Goal: Task Accomplishment & Management: Use online tool/utility

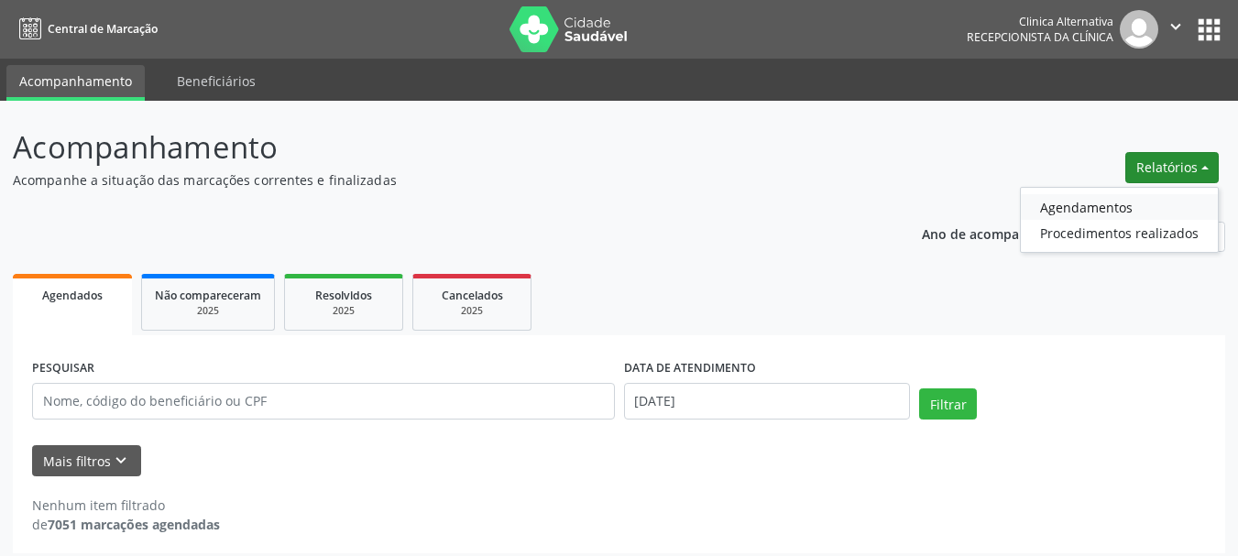
click at [1148, 213] on link "Agendamentos" at bounding box center [1119, 207] width 197 height 26
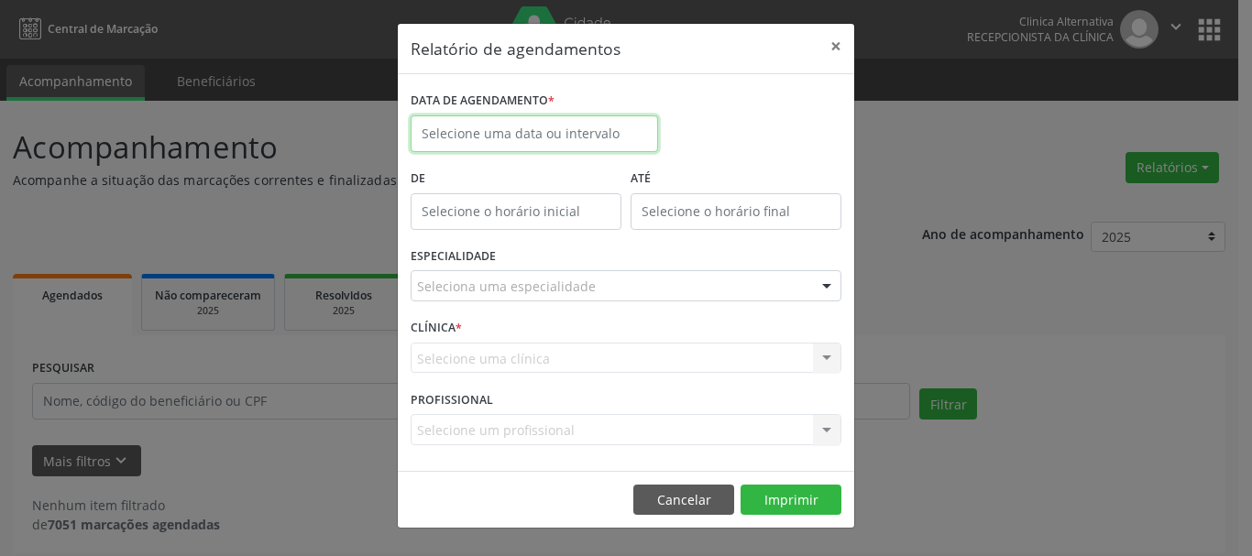
click at [540, 138] on body "Central de Marcação Clinica Alternativa Recepcionista da clínica  Configuraçõe…" at bounding box center [626, 278] width 1252 height 556
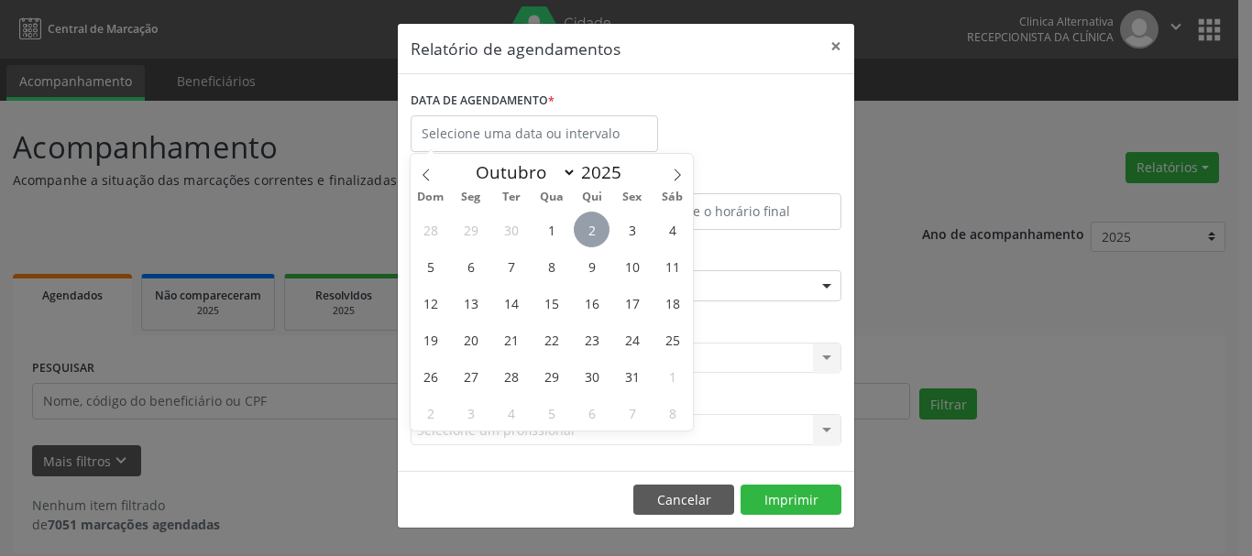
click at [585, 233] on span "2" at bounding box center [592, 230] width 36 height 36
type input "[DATE]"
click at [585, 233] on span "2" at bounding box center [592, 230] width 36 height 36
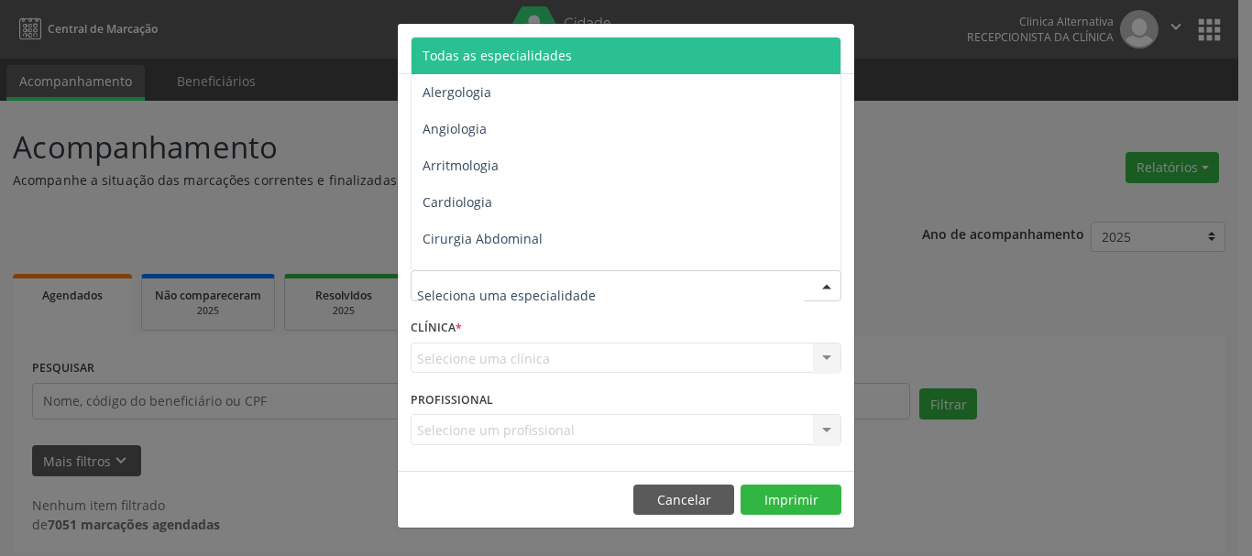
click at [489, 62] on span "Todas as especialidades" at bounding box center [497, 55] width 149 height 17
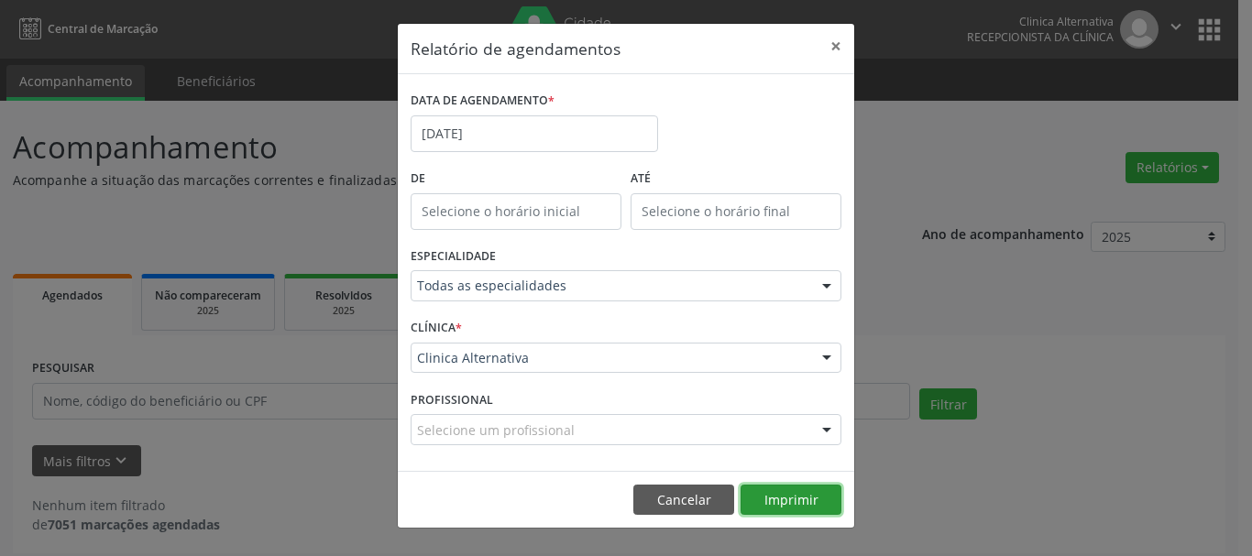
click at [780, 490] on button "Imprimir" at bounding box center [791, 500] width 101 height 31
click at [829, 42] on button "×" at bounding box center [836, 46] width 37 height 45
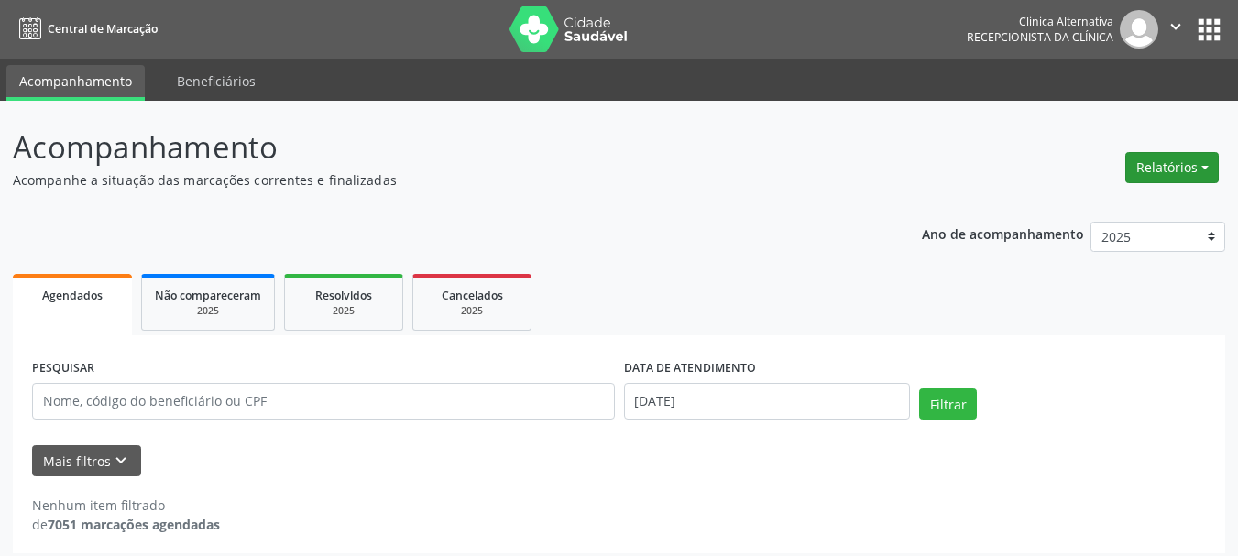
click at [1166, 170] on button "Relatórios" at bounding box center [1172, 167] width 93 height 31
click at [1141, 206] on link "Agendamentos" at bounding box center [1119, 207] width 197 height 26
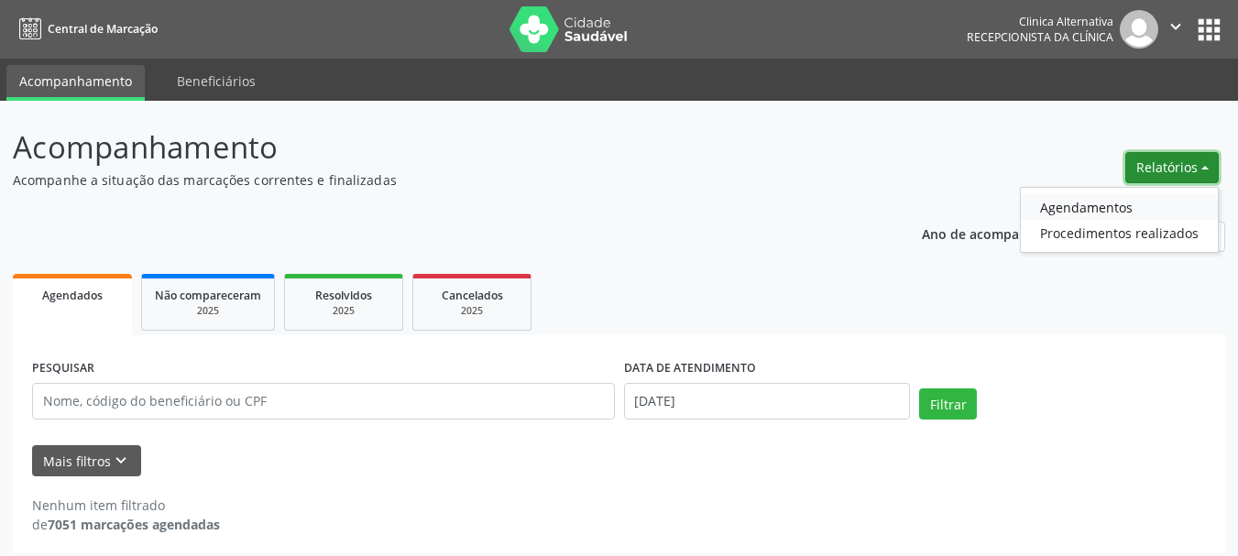
select select "9"
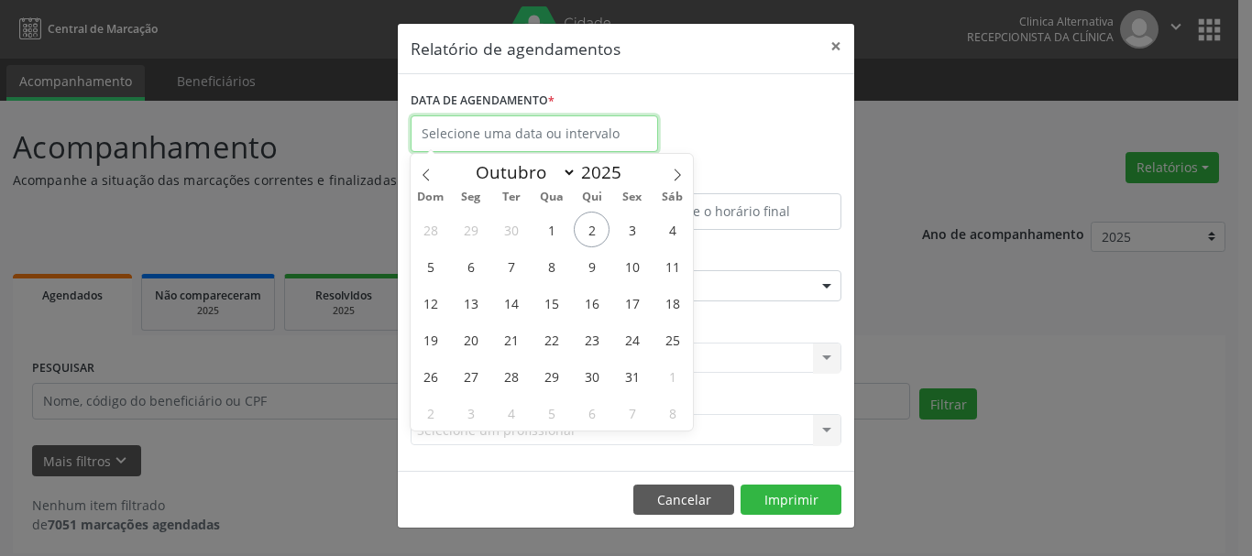
click at [520, 125] on input "text" at bounding box center [534, 133] width 247 height 37
click at [599, 226] on span "2" at bounding box center [592, 230] width 36 height 36
type input "[DATE]"
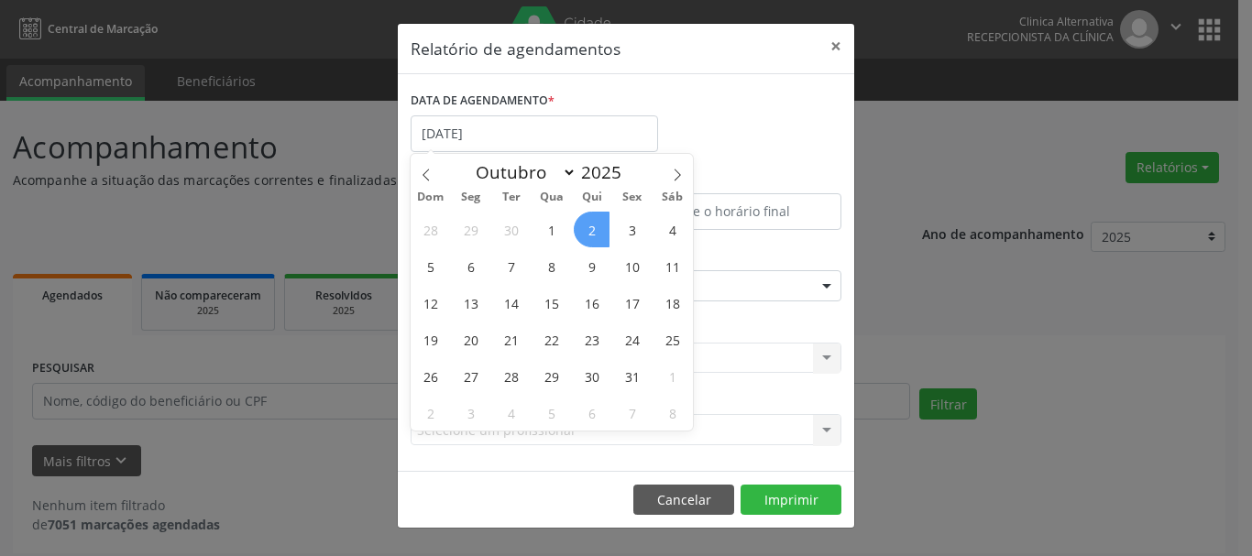
click at [599, 226] on span "2" at bounding box center [592, 230] width 36 height 36
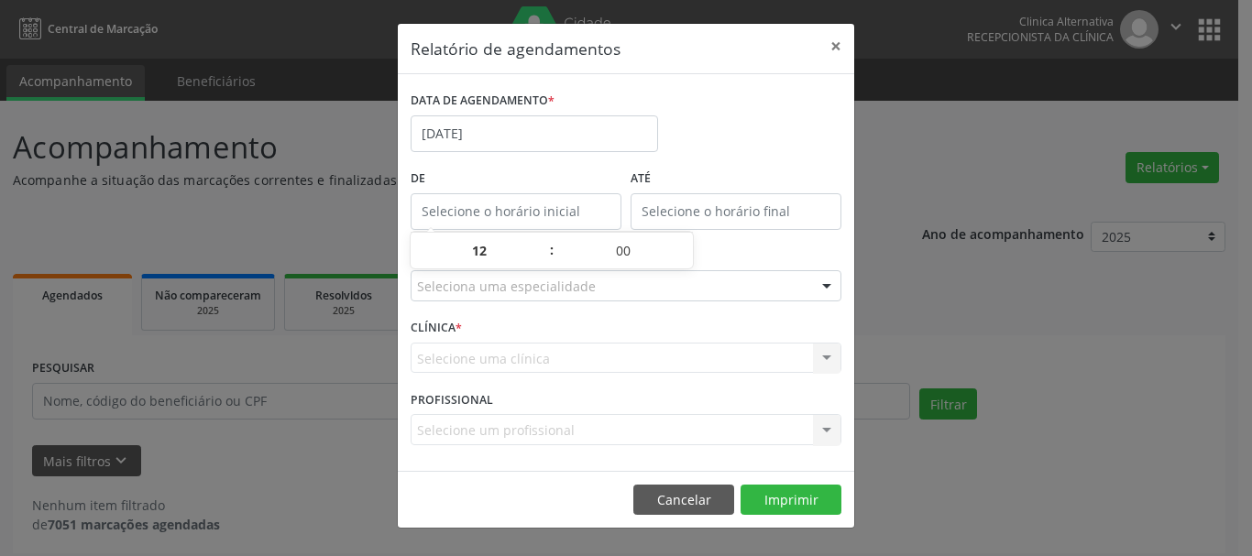
type input "12:00"
click at [533, 211] on input "12:00" at bounding box center [516, 211] width 211 height 37
click at [731, 287] on div at bounding box center [626, 285] width 431 height 31
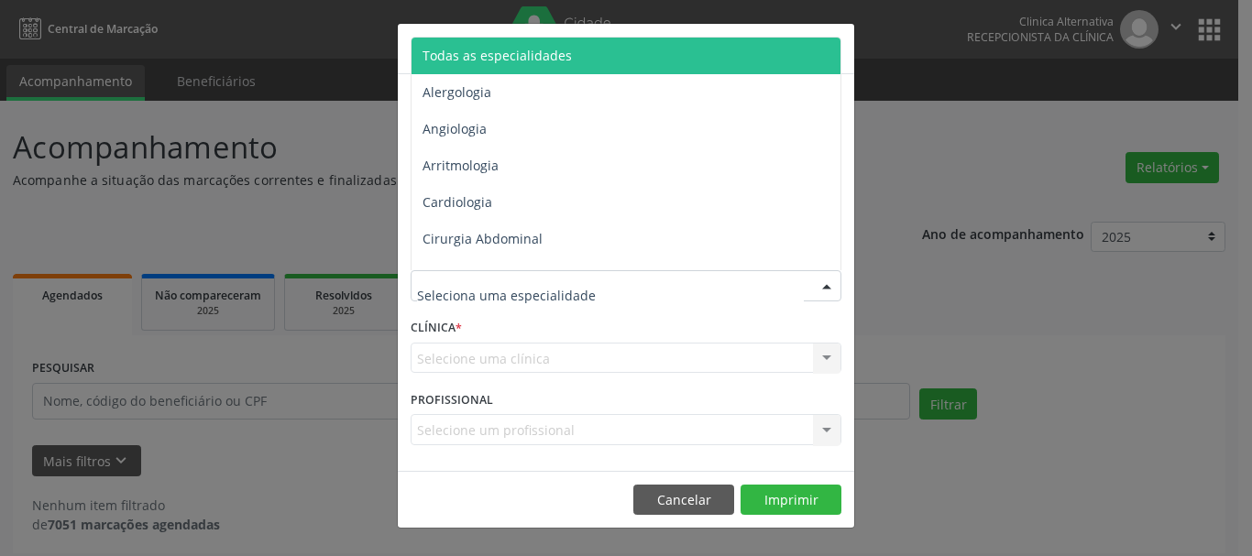
click at [511, 56] on span "Todas as especialidades" at bounding box center [497, 55] width 149 height 17
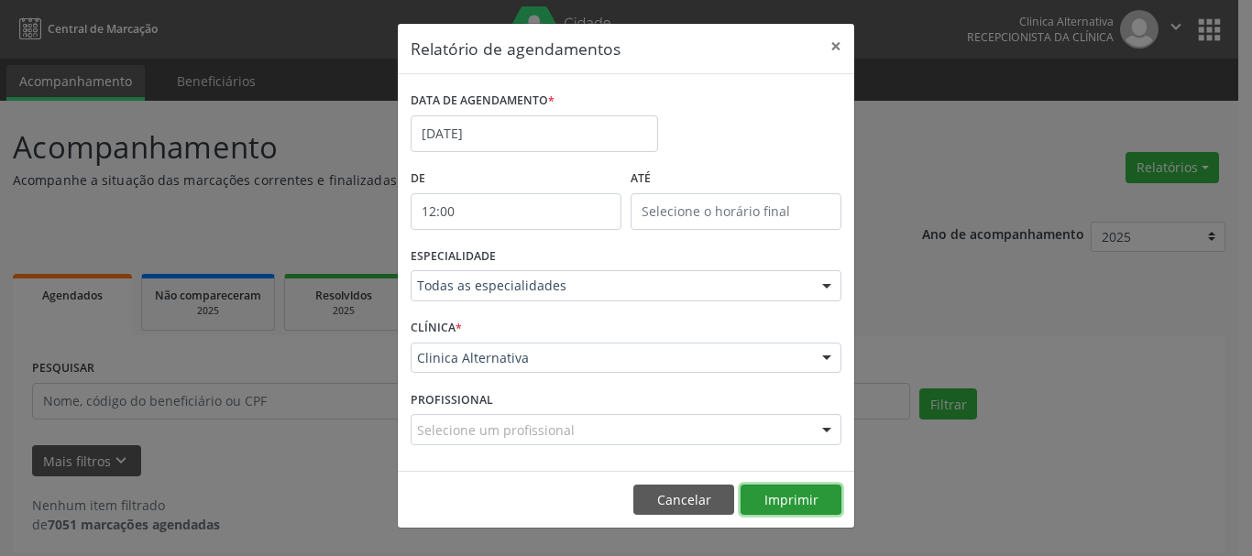
click at [808, 500] on button "Imprimir" at bounding box center [791, 500] width 101 height 31
click at [829, 44] on button "×" at bounding box center [836, 46] width 37 height 45
